Goal: Task Accomplishment & Management: Complete application form

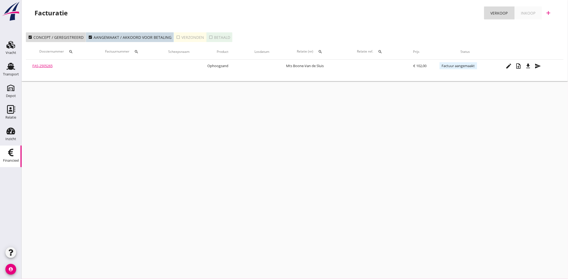
click at [14, 154] on icon "Financieel" at bounding box center [10, 152] width 9 height 9
click at [9, 64] on use at bounding box center [10, 66] width 9 height 7
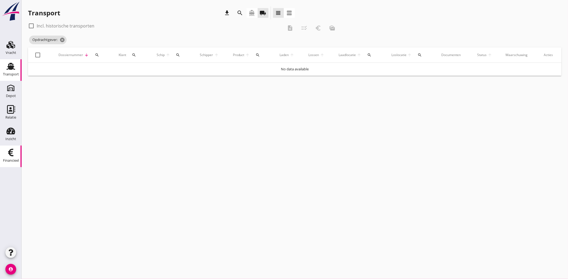
click at [12, 159] on div "Financieel" at bounding box center [11, 161] width 16 height 4
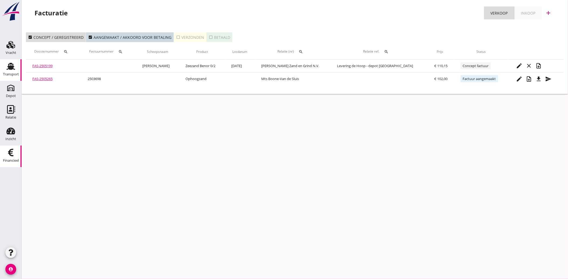
click at [7, 63] on icon "Transport" at bounding box center [10, 66] width 9 height 9
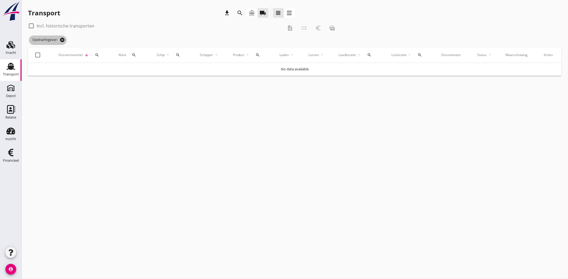
click at [64, 39] on icon "cancel" at bounding box center [62, 39] width 5 height 5
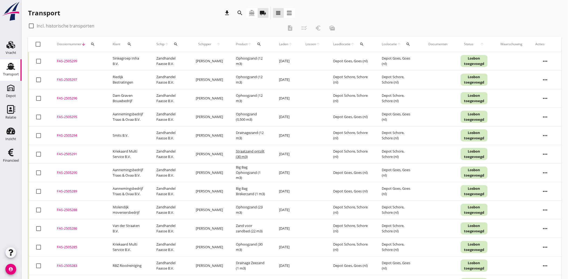
click at [130, 44] on icon "search" at bounding box center [129, 44] width 4 height 4
click at [134, 61] on input "Zoeken op opdrachtgever..." at bounding box center [152, 59] width 56 height 9
drag, startPoint x: 139, startPoint y: 73, endPoint x: 167, endPoint y: 71, distance: 27.9
click at [140, 74] on div "Van der Straaten B.V." at bounding box center [159, 73] width 60 height 6
type input "Van der Straaten B.V."
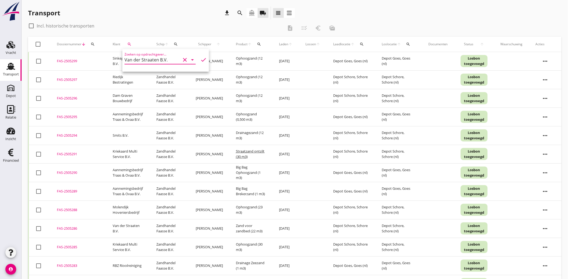
click at [202, 59] on icon "check" at bounding box center [203, 60] width 6 height 6
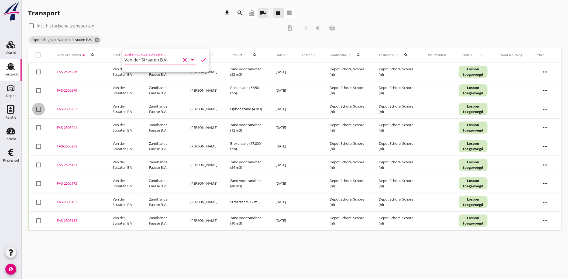
click at [38, 109] on div at bounding box center [38, 109] width 9 height 9
checkbox input "true"
click at [37, 127] on div at bounding box center [38, 127] width 9 height 9
checkbox input "true"
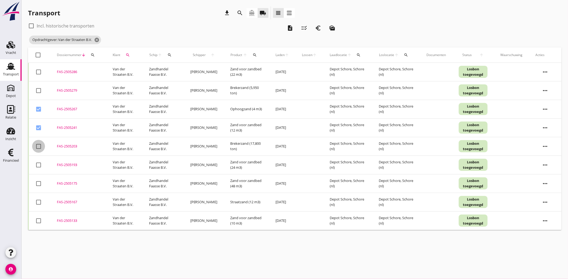
drag, startPoint x: 39, startPoint y: 144, endPoint x: 43, endPoint y: 161, distance: 17.6
click at [40, 146] on div at bounding box center [38, 146] width 9 height 9
checkbox input "true"
click at [42, 164] on div at bounding box center [38, 164] width 9 height 9
checkbox input "true"
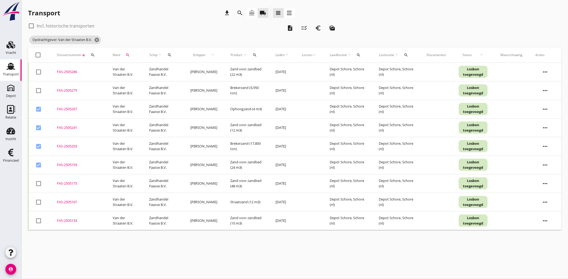
drag, startPoint x: 39, startPoint y: 182, endPoint x: 38, endPoint y: 194, distance: 12.4
click at [39, 182] on div at bounding box center [38, 183] width 9 height 9
checkbox input "true"
click at [38, 196] on td "check_box_outline_blank" at bounding box center [40, 202] width 22 height 19
click at [39, 219] on div at bounding box center [38, 220] width 9 height 9
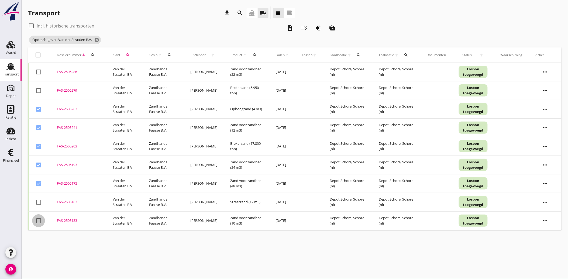
checkbox input "true"
click at [38, 203] on div at bounding box center [38, 201] width 9 height 9
checkbox input "true"
click at [289, 27] on icon "description" at bounding box center [290, 28] width 6 height 6
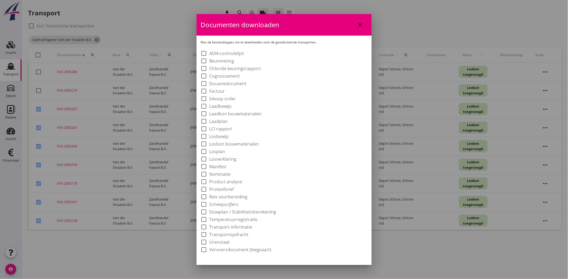
click at [226, 112] on label "Laadbon bouwmaterialen" at bounding box center [235, 113] width 52 height 5
checkbox input "true"
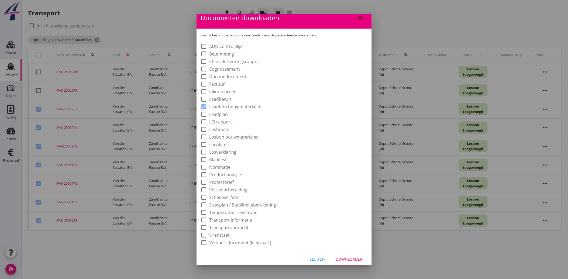
scroll to position [10, 0]
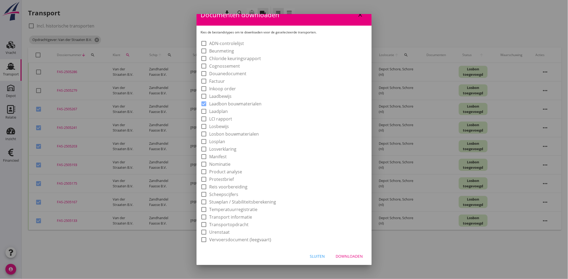
click at [338, 251] on button "Downloaden" at bounding box center [349, 256] width 36 height 10
checkbox input "false"
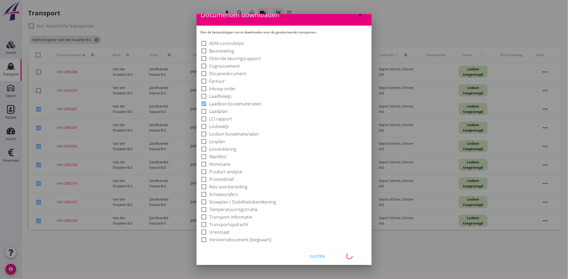
checkbox input "false"
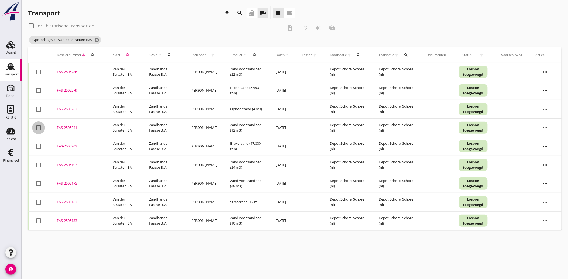
click at [36, 129] on div at bounding box center [38, 127] width 9 height 9
checkbox input "true"
click at [39, 147] on div at bounding box center [38, 146] width 9 height 9
checkbox input "true"
click at [39, 158] on td "check_box_outline_blank" at bounding box center [40, 164] width 22 height 19
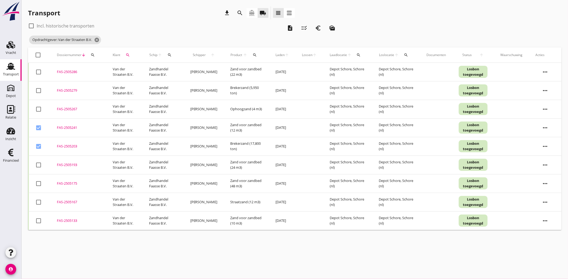
click at [40, 166] on div at bounding box center [38, 164] width 9 height 9
checkbox input "true"
drag, startPoint x: 39, startPoint y: 180, endPoint x: 37, endPoint y: 190, distance: 10.4
click at [39, 181] on div at bounding box center [38, 183] width 9 height 9
checkbox input "true"
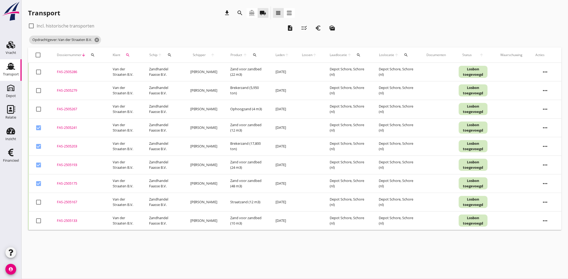
click at [34, 197] on td "check_box_outline_blank" at bounding box center [40, 202] width 22 height 19
click at [38, 214] on td "check_box_outline_blank" at bounding box center [40, 220] width 22 height 19
click at [38, 204] on div at bounding box center [38, 201] width 9 height 9
checkbox input "true"
click at [39, 218] on div at bounding box center [38, 220] width 9 height 9
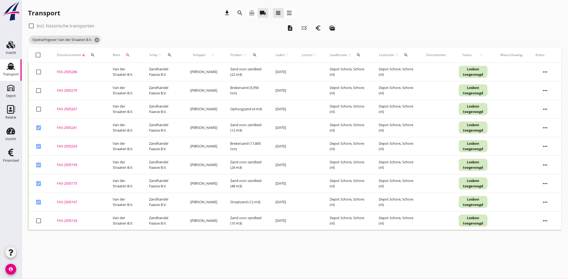
checkbox input "true"
click at [319, 29] on icon "euro_symbol" at bounding box center [318, 28] width 6 height 6
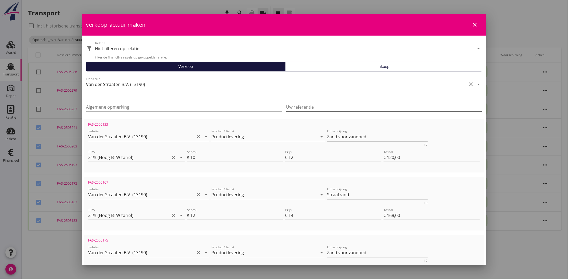
click at [319, 103] on input "Uw referentie" at bounding box center [384, 107] width 196 height 9
type input "Werknr. 25.027-001"
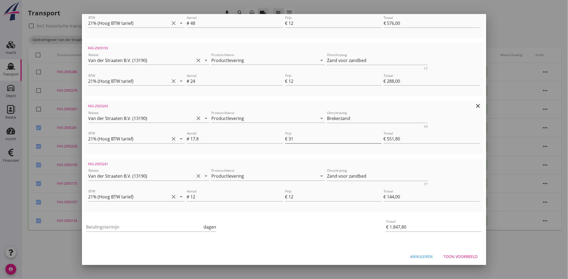
scroll to position [251, 0]
click at [108, 225] on input "Betalingstermijn" at bounding box center [144, 225] width 116 height 9
type input "30"
click at [464, 255] on div "Toon voorbeeld" at bounding box center [460, 255] width 34 height 6
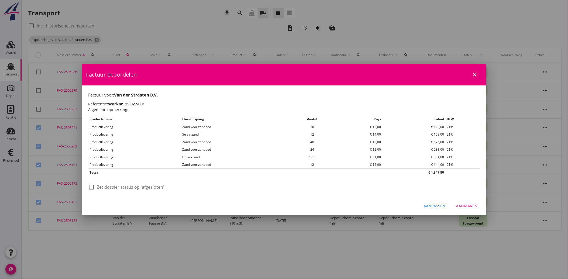
scroll to position [0, 0]
drag, startPoint x: 88, startPoint y: 183, endPoint x: 188, endPoint y: 216, distance: 104.7
click at [89, 183] on div at bounding box center [91, 186] width 9 height 9
checkbox input "true"
click at [473, 205] on div "Aanmaken" at bounding box center [466, 206] width 21 height 6
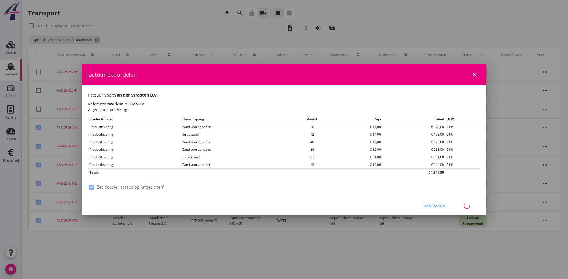
checkbox input "false"
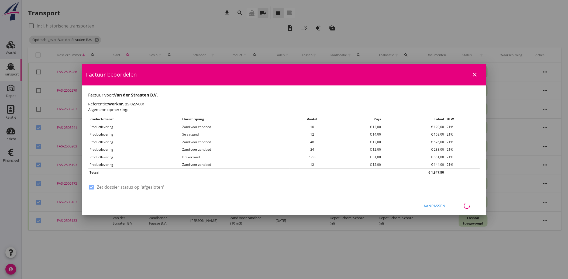
checkbox input "false"
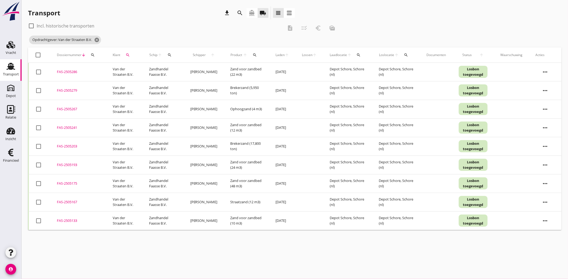
click at [37, 106] on div at bounding box center [38, 109] width 9 height 9
checkbox input "true"
click at [322, 27] on div "euro_symbol" at bounding box center [318, 28] width 10 height 6
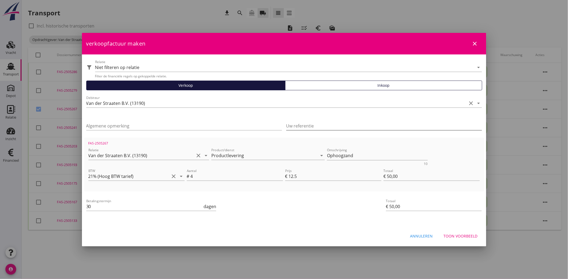
click at [313, 123] on input "Uw referentie" at bounding box center [384, 126] width 196 height 9
type input "w"
type input "Werknr. 25030"
click at [464, 232] on button "Toon voorbeeld" at bounding box center [460, 236] width 43 height 10
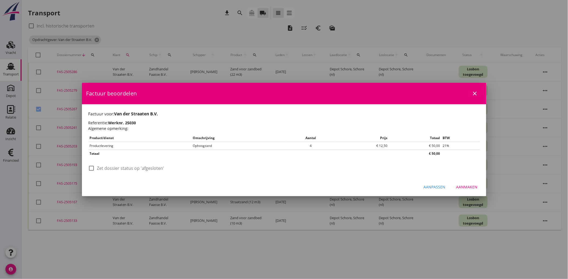
click at [108, 169] on label "Zet dossier status op 'afgesloten'" at bounding box center [130, 167] width 67 height 5
checkbox input "true"
click at [468, 190] on button "Aanmaken" at bounding box center [467, 187] width 30 height 10
checkbox input "false"
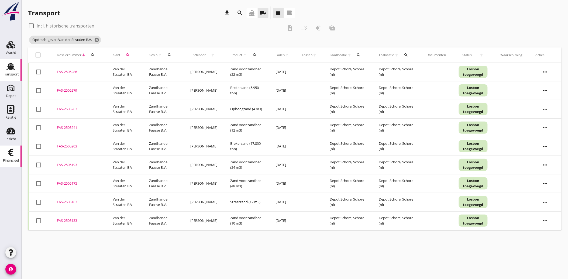
click at [9, 155] on use at bounding box center [10, 153] width 5 height 8
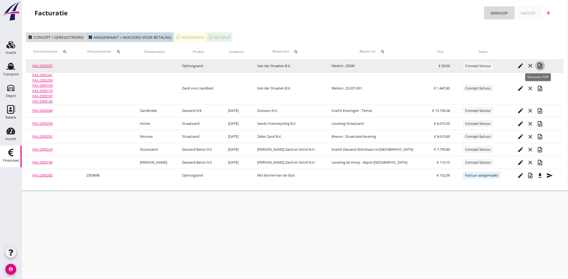
click at [538, 65] on icon "note_add" at bounding box center [540, 66] width 6 height 6
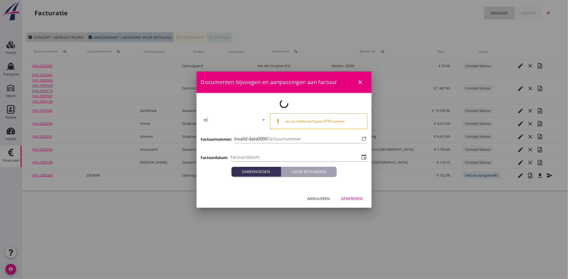
type input "[DATE]"
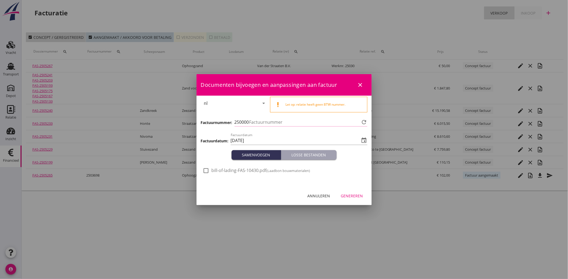
type input "3699"
drag, startPoint x: 205, startPoint y: 168, endPoint x: 320, endPoint y: 200, distance: 119.1
click at [205, 169] on div at bounding box center [206, 170] width 9 height 9
checkbox input "true"
click at [359, 193] on div "Genereren" at bounding box center [352, 196] width 22 height 6
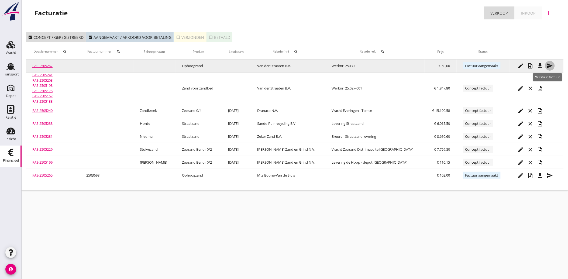
click at [549, 67] on icon "send" at bounding box center [549, 66] width 6 height 6
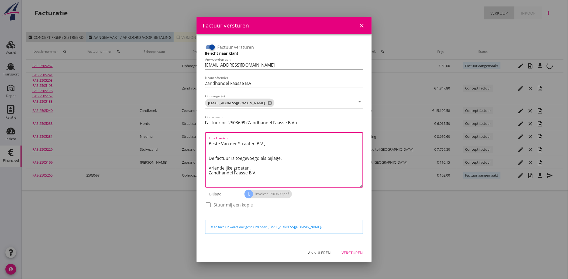
drag, startPoint x: 263, startPoint y: 175, endPoint x: 205, endPoint y: 138, distance: 68.7
click at [205, 138] on div "Email bericht Beste Van der Straaten B.V., De factuur is toegevoegd als bijlage…" at bounding box center [284, 159] width 158 height 55
paste textarea "Jouw opmerkingen kan ik niet volgen. Kun je uitleggen wat je precies bedoelt?"
drag, startPoint x: 233, startPoint y: 158, endPoint x: 198, endPoint y: 142, distance: 38.7
click at [198, 142] on div "Factuur versturen Bericht naar klant Antwoorden aan [EMAIL_ADDRESS][DOMAIN_NAME…" at bounding box center [283, 138] width 175 height 209
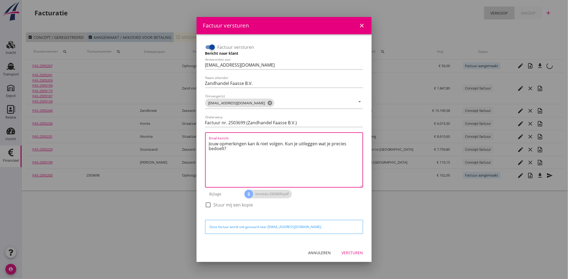
paste textarea "Geachte heer/mevrouw, Hierbij zenden wij u onze factuur i.v.m. de door ons aan …"
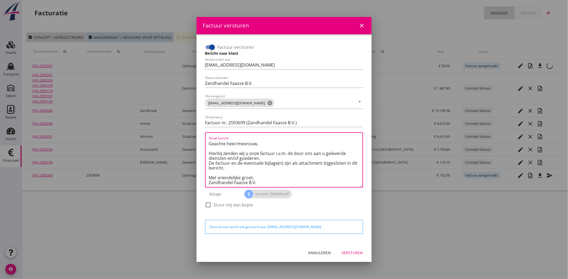
type textarea "Geachte heer/mevrouw, Hierbij zenden wij u onze factuur i.v.m. de door ons aan …"
click at [352, 256] on button "Versturen" at bounding box center [352, 253] width 30 height 10
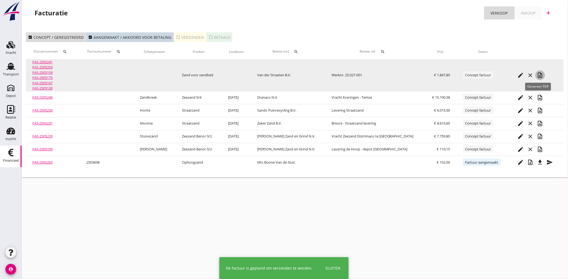
click at [539, 76] on icon "note_add" at bounding box center [540, 75] width 6 height 6
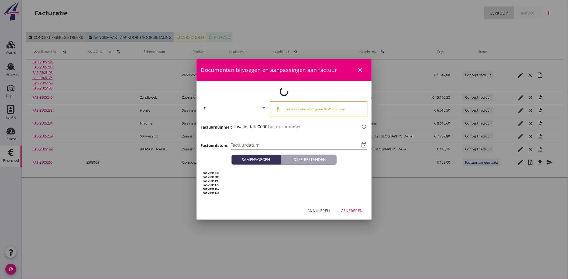
type input "[DATE]"
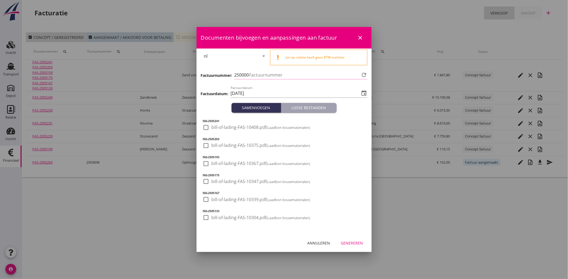
type input "3700"
drag, startPoint x: 207, startPoint y: 218, endPoint x: 203, endPoint y: 210, distance: 8.8
click at [205, 217] on div at bounding box center [206, 217] width 9 height 9
checkbox input "true"
click at [202, 196] on div "FAS-2505241 check_box_outline_blank bill-of-lading-FAS-10408.pdf (Laadbon bouwm…" at bounding box center [283, 173] width 175 height 121
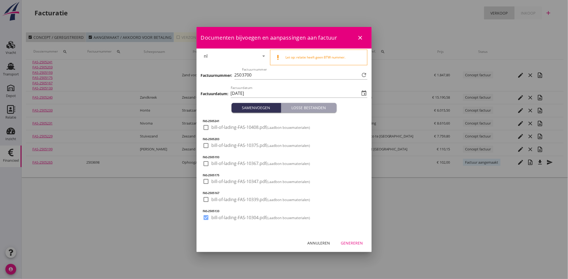
click at [206, 185] on div at bounding box center [206, 181] width 9 height 9
checkbox input "true"
drag, startPoint x: 206, startPoint y: 201, endPoint x: 205, endPoint y: 190, distance: 10.2
click at [205, 198] on div at bounding box center [206, 199] width 9 height 9
checkbox input "true"
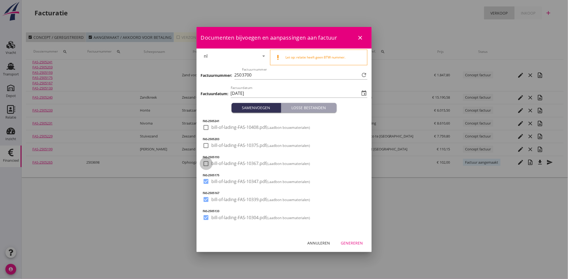
click at [204, 165] on div at bounding box center [206, 163] width 9 height 9
checkbox input "true"
click at [204, 148] on div at bounding box center [206, 145] width 9 height 9
checkbox input "true"
click at [204, 128] on div at bounding box center [206, 127] width 9 height 9
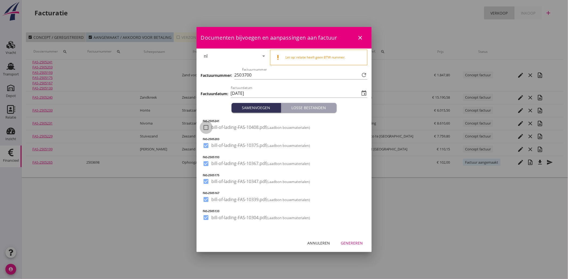
checkbox input "true"
click at [348, 237] on div "Annuleren Genereren" at bounding box center [283, 243] width 175 height 18
click at [353, 241] on div "Genereren" at bounding box center [352, 243] width 22 height 6
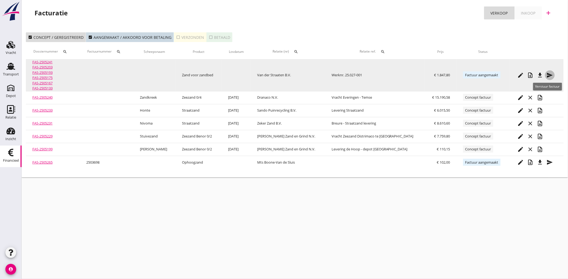
click at [548, 74] on icon "send" at bounding box center [549, 75] width 6 height 6
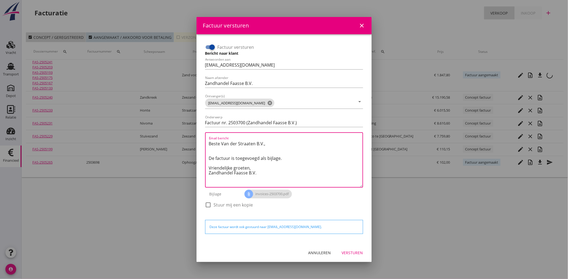
drag, startPoint x: 258, startPoint y: 174, endPoint x: 205, endPoint y: 141, distance: 63.1
click at [205, 141] on div "Email bericht Beste Van der Straaten B.V., De factuur is toegevoegd als bijlage…" at bounding box center [284, 159] width 158 height 55
paste textarea "Geachte heer/mevrouw, Hierbij zenden wij u onze factuur i.v.m. de door ons aan …"
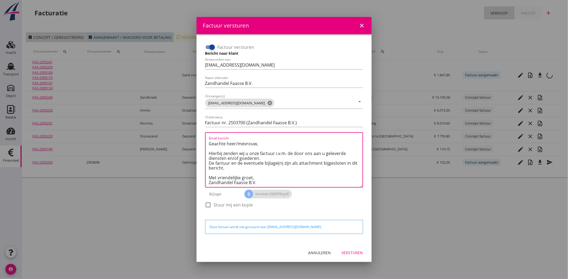
type textarea "Geachte heer/mevrouw, Hierbij zenden wij u onze factuur i.v.m. de door ons aan …"
click at [351, 251] on div "Versturen" at bounding box center [352, 253] width 21 height 6
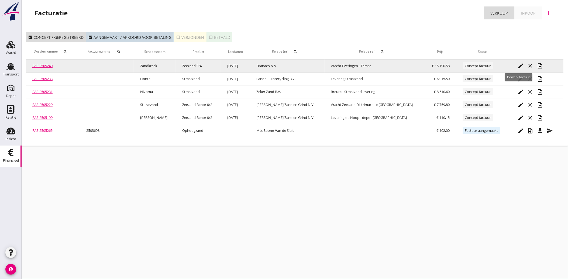
click at [517, 65] on icon "edit" at bounding box center [520, 66] width 6 height 6
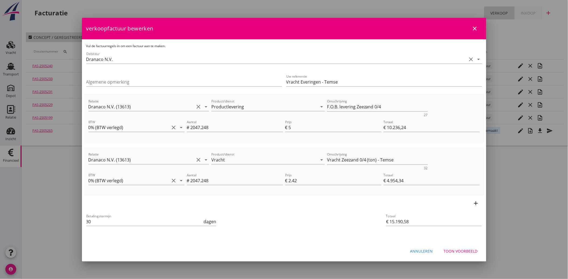
click at [463, 251] on div "Toon voorbeeld" at bounding box center [460, 251] width 34 height 6
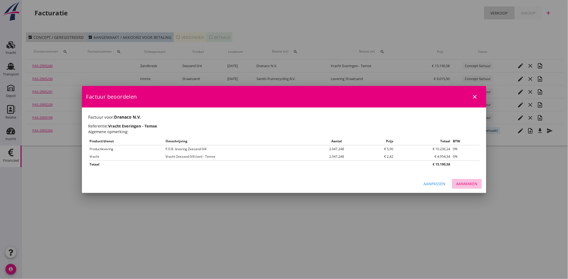
click at [468, 182] on div "Aanmaken" at bounding box center [466, 184] width 21 height 6
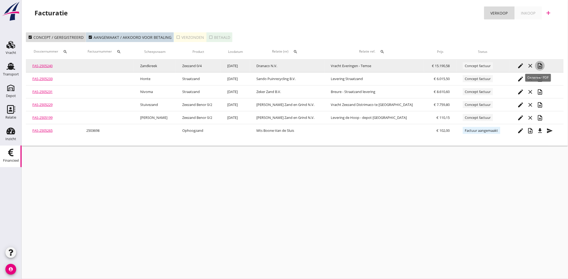
click at [539, 65] on icon "note_add" at bounding box center [539, 66] width 6 height 6
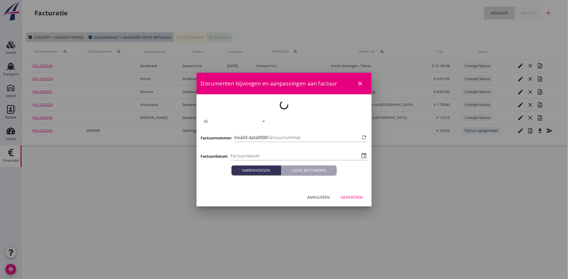
type input "[DATE]"
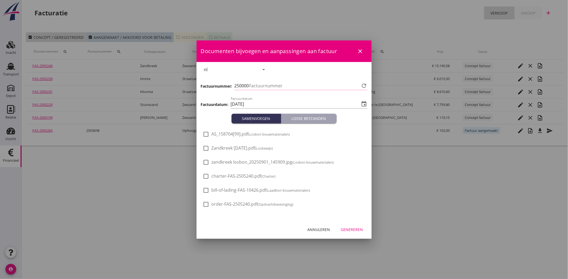
type input "3701"
click at [257, 163] on span "zandkreek losbon_20250901_145909.jpg (Losbon bouwmaterialen)" at bounding box center [272, 162] width 122 height 6
checkbox input "true"
click at [350, 229] on div "Genereren" at bounding box center [352, 230] width 22 height 6
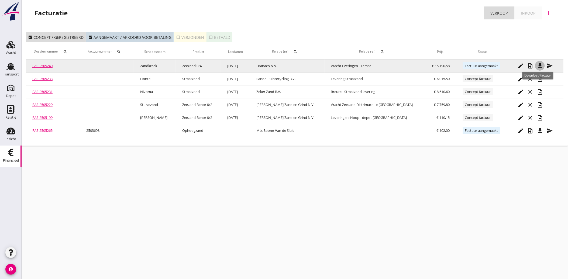
click at [537, 63] on icon "file_download" at bounding box center [539, 66] width 6 height 6
click at [546, 64] on icon "send" at bounding box center [549, 66] width 6 height 6
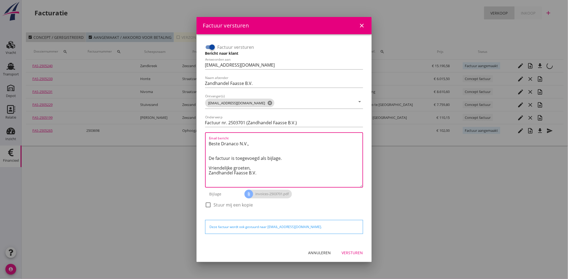
drag, startPoint x: 262, startPoint y: 174, endPoint x: 196, endPoint y: 136, distance: 76.8
click at [196, 136] on div "Factuur versturen close Factuur versturen Bericht naar klant Antwoorden aan [EM…" at bounding box center [284, 139] width 568 height 279
paste textarea "Geachte heer/mevrouw, Hierbij zenden wij u onze factuur i.v.m. de door ons aan …"
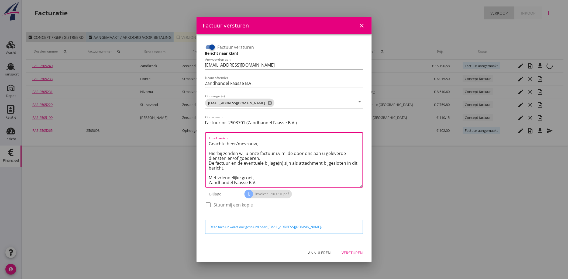
type textarea "Geachte heer/mevrouw, Hierbij zenden wij u onze factuur i.v.m. de door ons aan …"
click at [353, 251] on div "Versturen" at bounding box center [352, 253] width 21 height 6
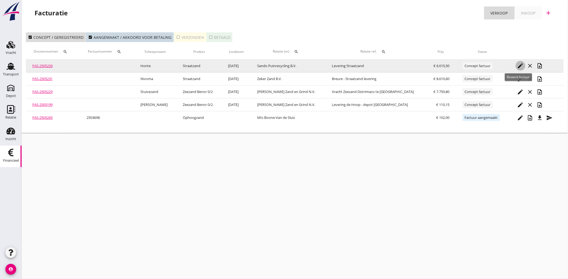
click at [517, 65] on icon "edit" at bounding box center [520, 66] width 6 height 6
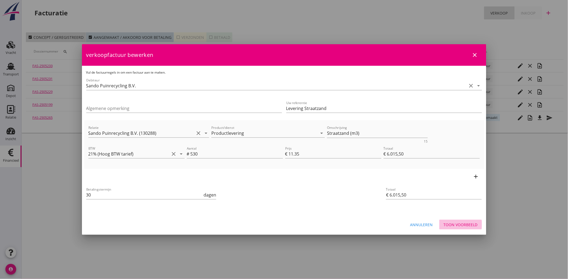
click at [471, 223] on div "Toon voorbeeld" at bounding box center [460, 225] width 34 height 6
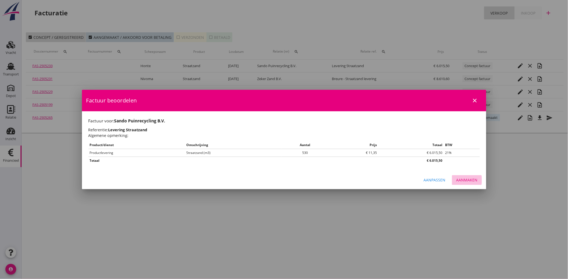
click at [464, 178] on div "Aanmaken" at bounding box center [466, 180] width 21 height 6
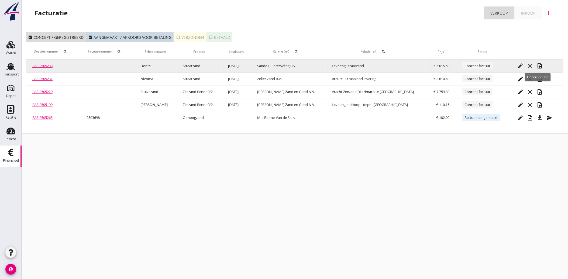
click at [538, 64] on icon "note_add" at bounding box center [539, 66] width 6 height 6
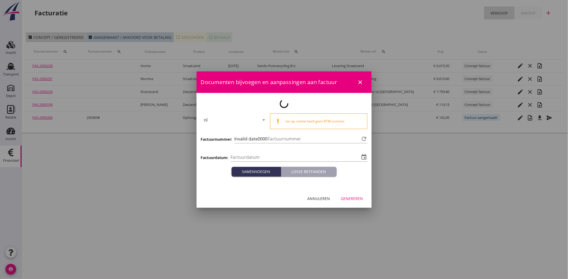
type input "[DATE]"
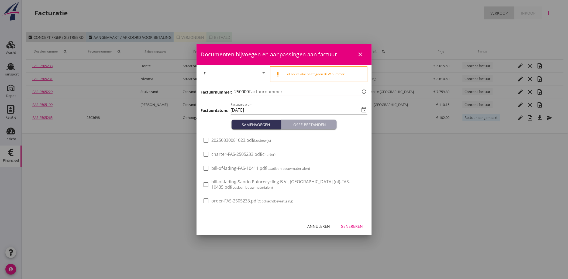
type input "3702"
click at [207, 141] on div at bounding box center [206, 140] width 9 height 9
checkbox input "true"
click at [348, 226] on div "Genereren" at bounding box center [352, 226] width 22 height 6
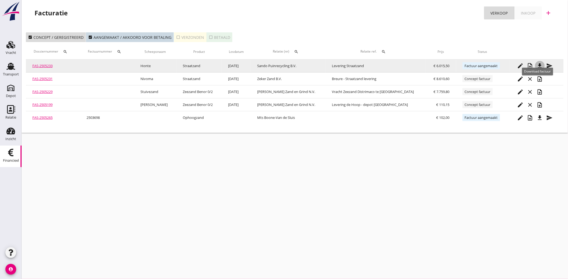
click at [538, 65] on icon "file_download" at bounding box center [539, 66] width 6 height 6
click at [546, 65] on icon "send" at bounding box center [549, 66] width 6 height 6
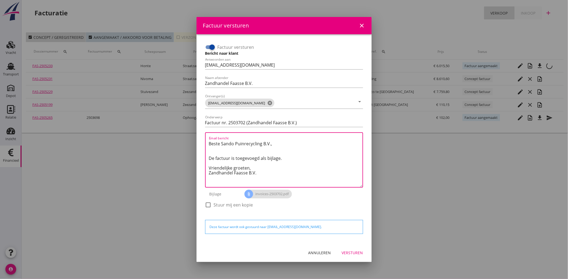
drag, startPoint x: 266, startPoint y: 177, endPoint x: 198, endPoint y: 140, distance: 77.2
click at [198, 140] on div "Factuur versturen Bericht naar klant Antwoorden aan [EMAIL_ADDRESS][DOMAIN_NAME…" at bounding box center [283, 138] width 175 height 209
paste textarea "Geachte heer/mevrouw, Hierbij zenden wij u onze factuur i.v.m. de door ons aan …"
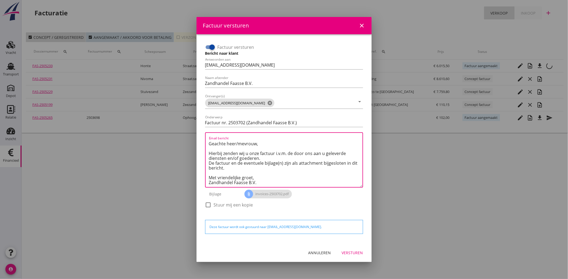
type textarea "Geachte heer/mevrouw, Hierbij zenden wij u onze factuur i.v.m. de door ons aan …"
click at [348, 248] on button "Versturen" at bounding box center [352, 253] width 30 height 10
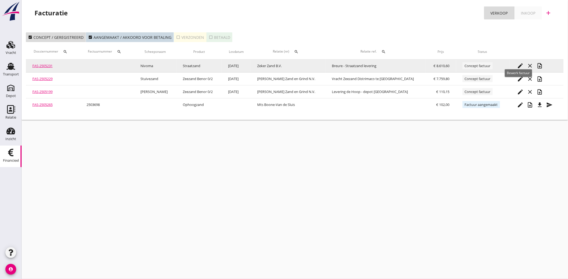
click at [518, 64] on icon "edit" at bounding box center [520, 66] width 6 height 6
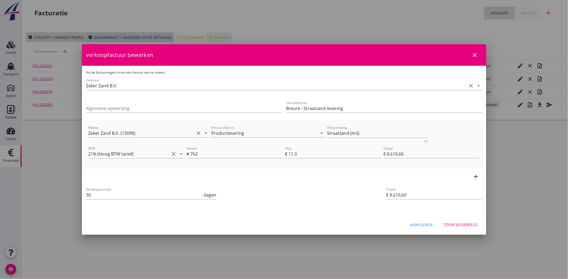
click at [468, 224] on div "Toon voorbeeld" at bounding box center [460, 225] width 34 height 6
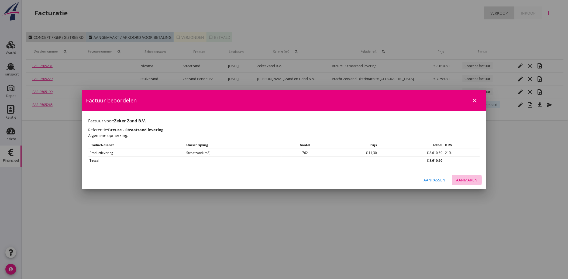
click at [466, 179] on div "Aanmaken" at bounding box center [466, 180] width 21 height 6
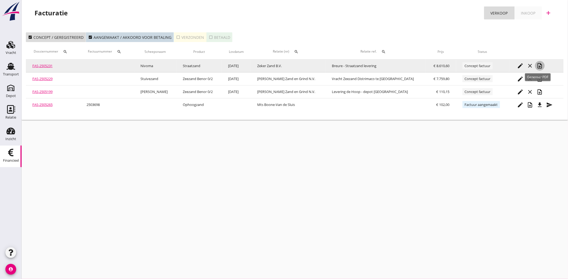
click at [537, 65] on icon "note_add" at bounding box center [539, 66] width 6 height 6
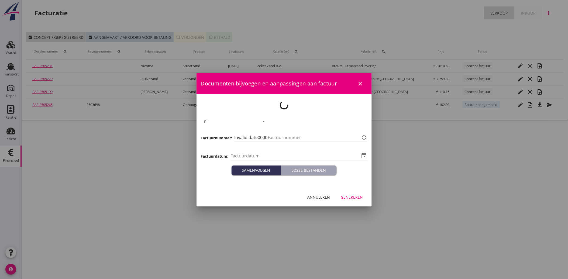
type input "[DATE]"
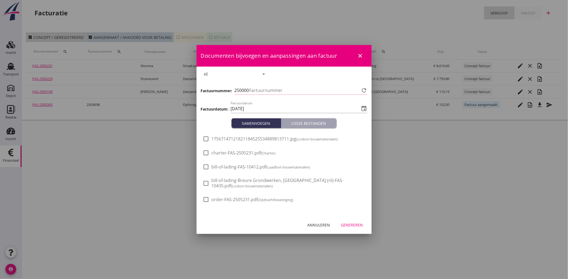
type input "3703"
click at [205, 139] on div at bounding box center [206, 138] width 9 height 9
checkbox input "true"
click at [350, 221] on button "Genereren" at bounding box center [351, 225] width 31 height 10
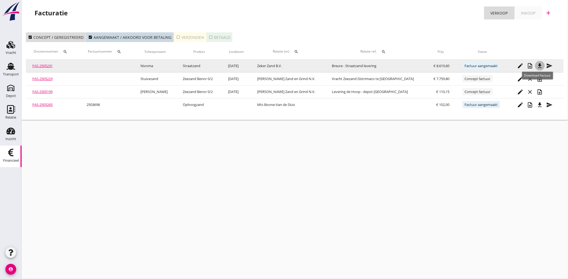
click at [537, 64] on icon "file_download" at bounding box center [539, 66] width 6 height 6
click at [546, 63] on icon "send" at bounding box center [549, 66] width 6 height 6
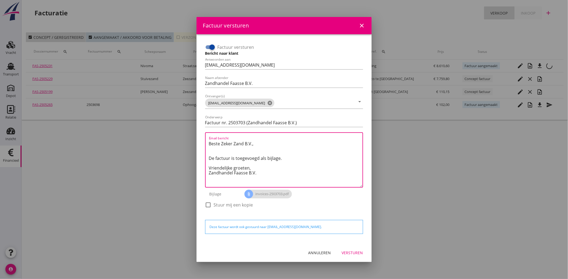
drag, startPoint x: 265, startPoint y: 176, endPoint x: 201, endPoint y: 141, distance: 73.0
click at [201, 141] on div "Factuur versturen Bericht naar klant Antwoorden aan [EMAIL_ADDRESS][DOMAIN_NAME…" at bounding box center [284, 139] width 166 height 200
paste textarea "Geachte heer/mevrouw, Hierbij zenden wij u onze factuur i.v.m. de door ons aan …"
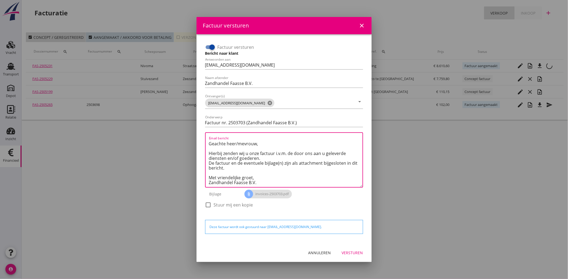
type textarea "Geachte heer/mevrouw, Hierbij zenden wij u onze factuur i.v.m. de door ons aan …"
click at [353, 254] on div "Versturen" at bounding box center [352, 253] width 21 height 6
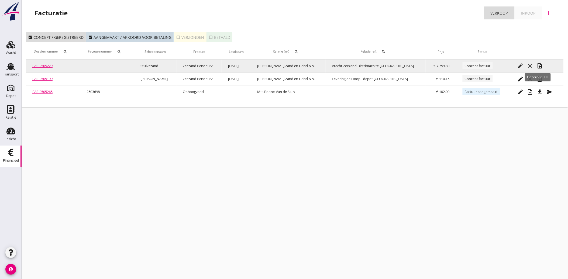
click at [537, 66] on icon "note_add" at bounding box center [539, 66] width 6 height 6
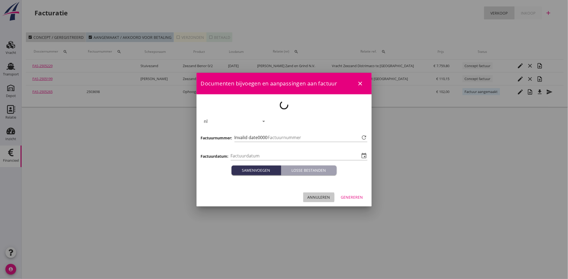
click at [318, 200] on div "Annuleren" at bounding box center [318, 197] width 23 height 6
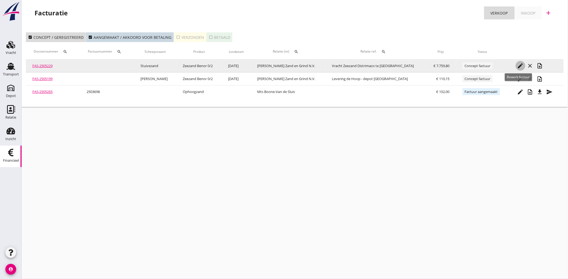
click at [518, 64] on icon "edit" at bounding box center [520, 66] width 6 height 6
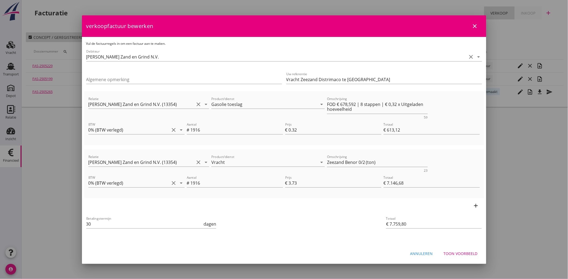
click at [457, 254] on div "Toon voorbeeld" at bounding box center [460, 254] width 34 height 6
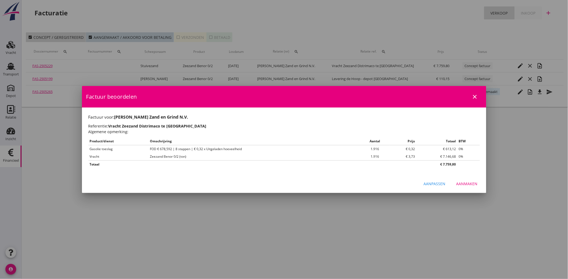
click at [468, 182] on div "Aanmaken" at bounding box center [466, 184] width 21 height 6
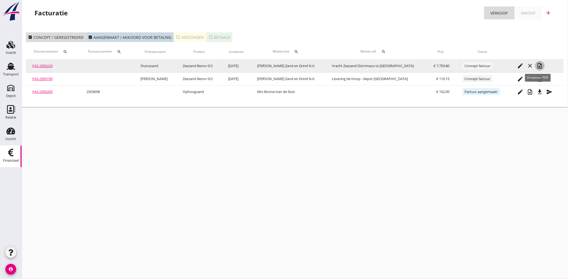
click at [537, 66] on icon "note_add" at bounding box center [539, 66] width 6 height 6
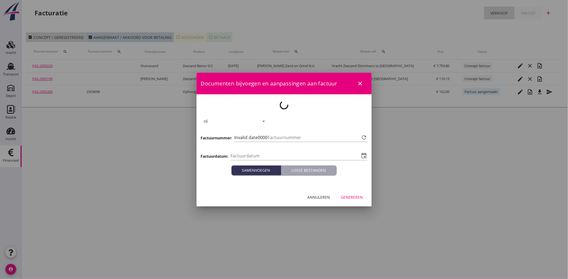
type input "[DATE]"
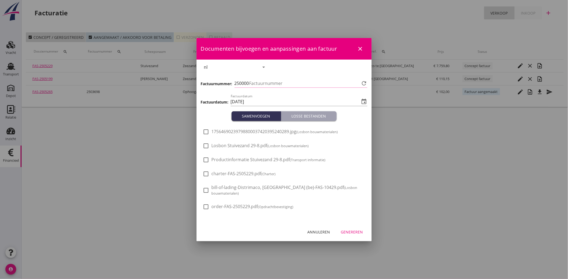
type input "3704"
click at [231, 146] on span "Losbon Stuivezand 29-8.pdf (Losbon bouwmaterialen)" at bounding box center [259, 146] width 97 height 6
checkbox input "true"
click at [353, 230] on div "Genereren" at bounding box center [352, 232] width 22 height 6
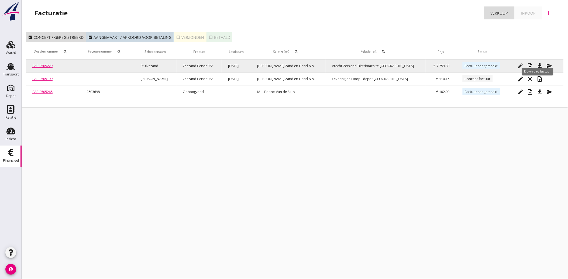
click at [538, 65] on icon "file_download" at bounding box center [539, 66] width 6 height 6
click at [546, 66] on icon "send" at bounding box center [549, 66] width 6 height 6
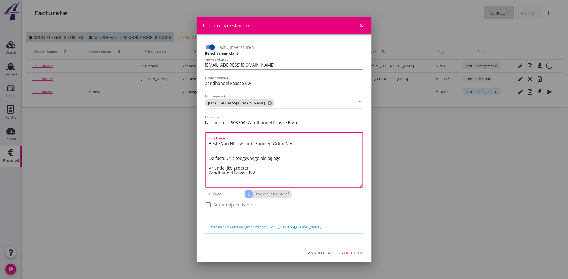
drag, startPoint x: 258, startPoint y: 177, endPoint x: 201, endPoint y: 136, distance: 69.9
click at [201, 136] on div "Factuur versturen Bericht naar klant Antwoorden aan [EMAIL_ADDRESS][DOMAIN_NAME…" at bounding box center [284, 139] width 166 height 200
paste textarea "Geachte heer/mevrouw, Hierbij zenden wij u onze factuur i.v.m. de door ons aan …"
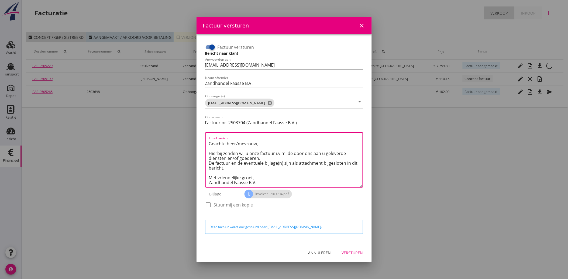
type textarea "Geachte heer/mevrouw, Hierbij zenden wij u onze factuur i.v.m. de door ons aan …"
click at [354, 253] on div "Versturen" at bounding box center [352, 253] width 21 height 6
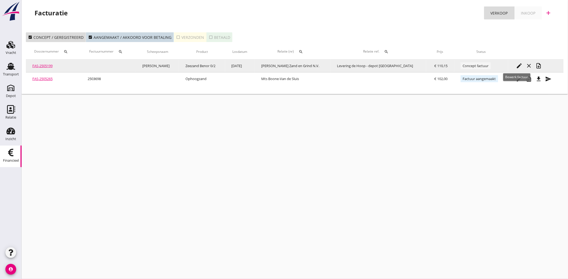
click at [516, 65] on icon "edit" at bounding box center [519, 66] width 6 height 6
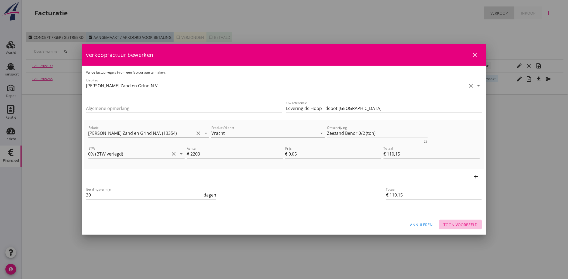
click at [471, 224] on div "Toon voorbeeld" at bounding box center [460, 225] width 34 height 6
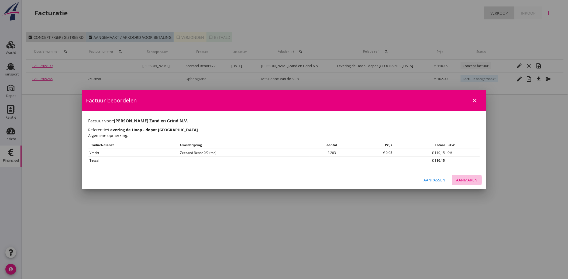
click at [472, 181] on div "Aanmaken" at bounding box center [466, 180] width 21 height 6
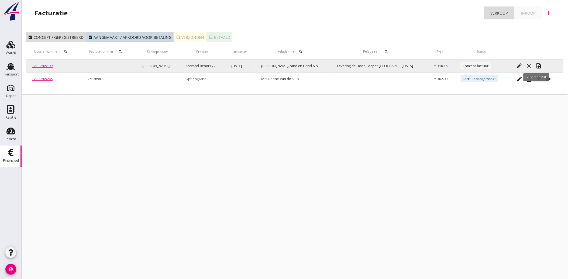
click at [535, 64] on icon "note_add" at bounding box center [538, 66] width 6 height 6
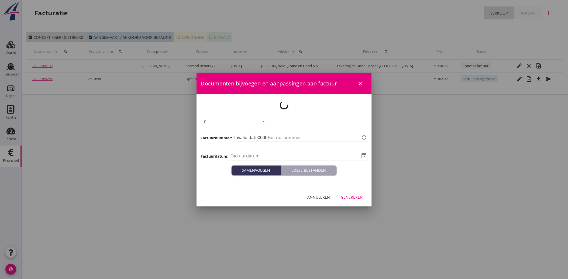
type input "[DATE]"
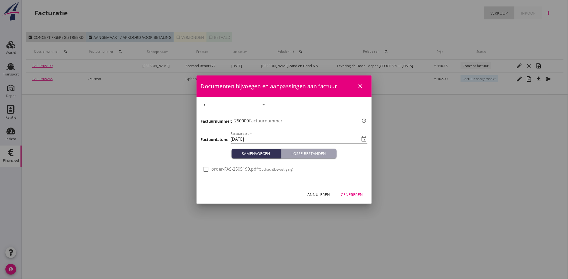
type input "3705"
click at [207, 170] on div at bounding box center [206, 169] width 9 height 9
checkbox input "true"
click at [355, 192] on div "Genereren" at bounding box center [352, 195] width 22 height 6
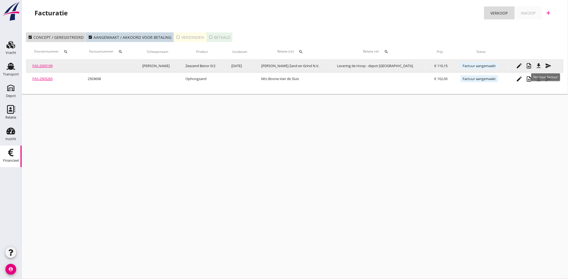
click at [545, 65] on icon "send" at bounding box center [548, 66] width 6 height 6
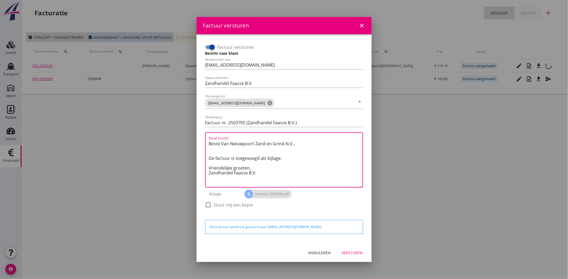
drag, startPoint x: 263, startPoint y: 174, endPoint x: 199, endPoint y: 133, distance: 76.4
click at [199, 133] on div "Factuur versturen Bericht naar klant Antwoorden aan [EMAIL_ADDRESS][DOMAIN_NAME…" at bounding box center [283, 138] width 175 height 209
paste textarea "Geachte heer/mevrouw, Hierbij zenden wij u onze factuur i.v.m. de door ons aan …"
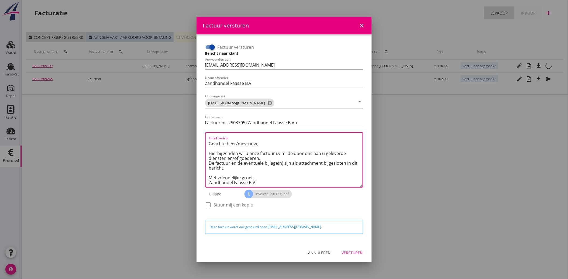
type textarea "Geachte heer/mevrouw, Hierbij zenden wij u onze factuur i.v.m. de door ons aan …"
click at [357, 252] on div "Versturen" at bounding box center [352, 253] width 21 height 6
